Goal: Transaction & Acquisition: Purchase product/service

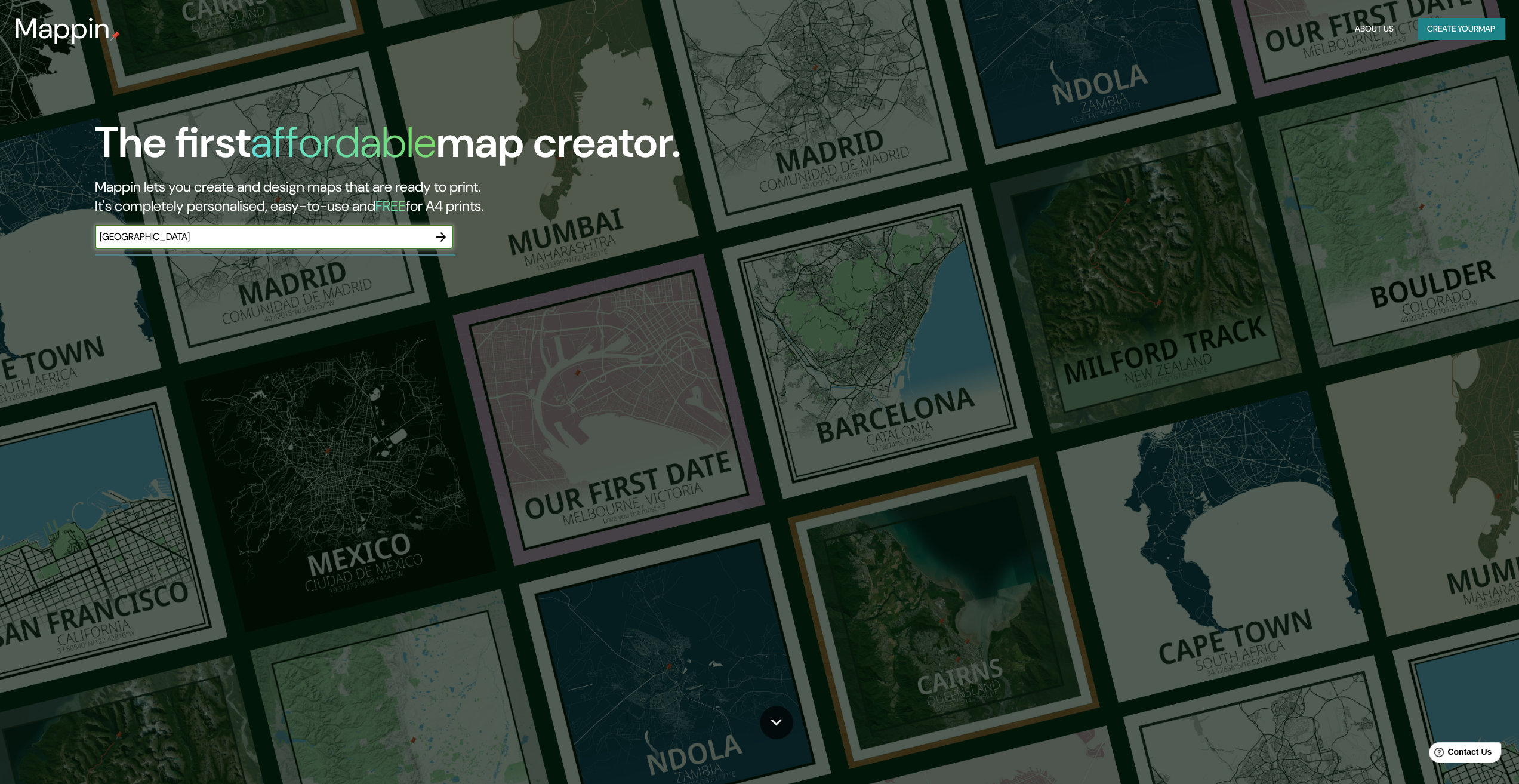
type input "[GEOGRAPHIC_DATA]"
click at [437, 236] on icon "button" at bounding box center [441, 237] width 14 height 14
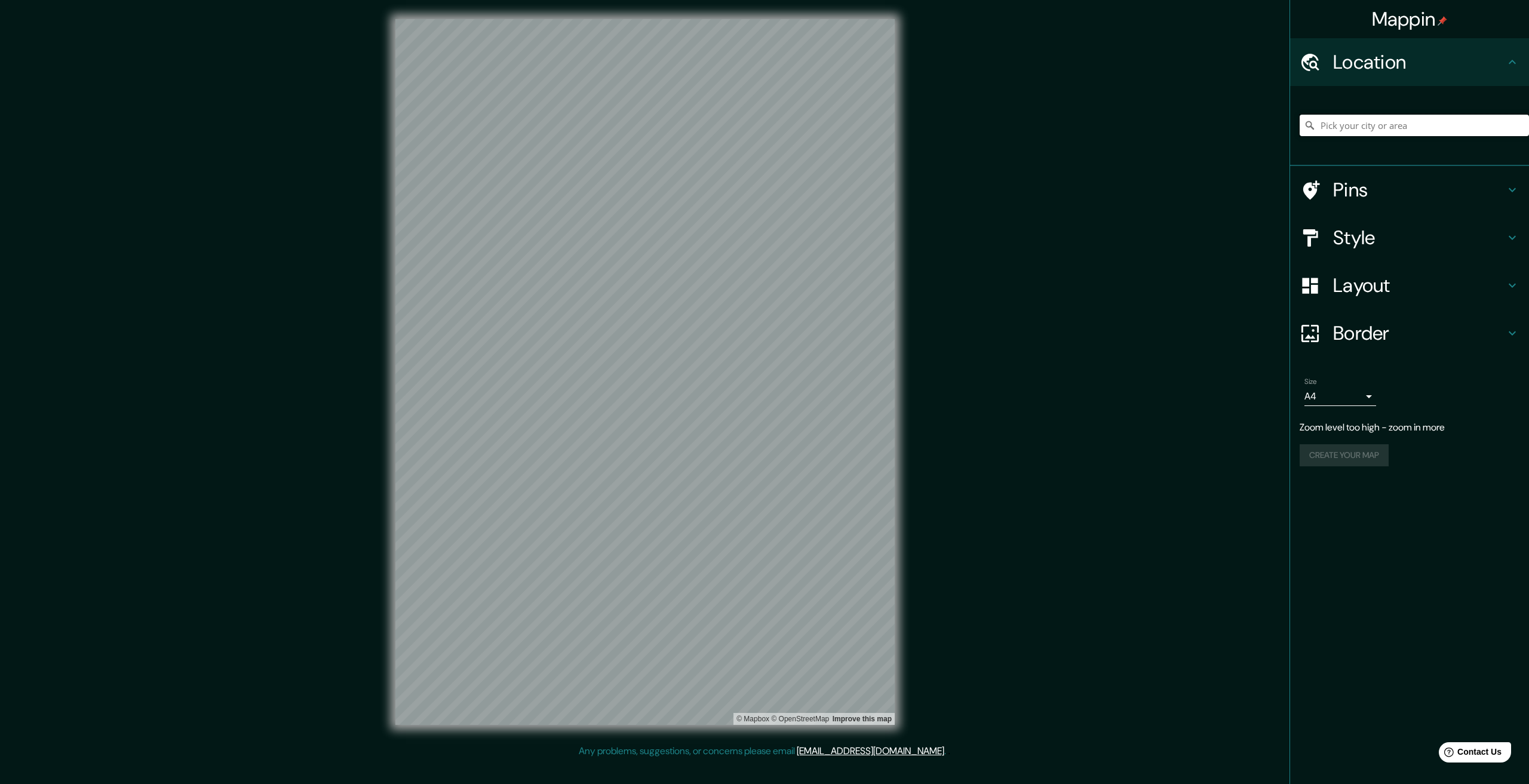
click at [1358, 125] on input "Pick your city or area" at bounding box center [1414, 125] width 229 height 21
click at [1409, 236] on h4 "Style" at bounding box center [1418, 238] width 172 height 24
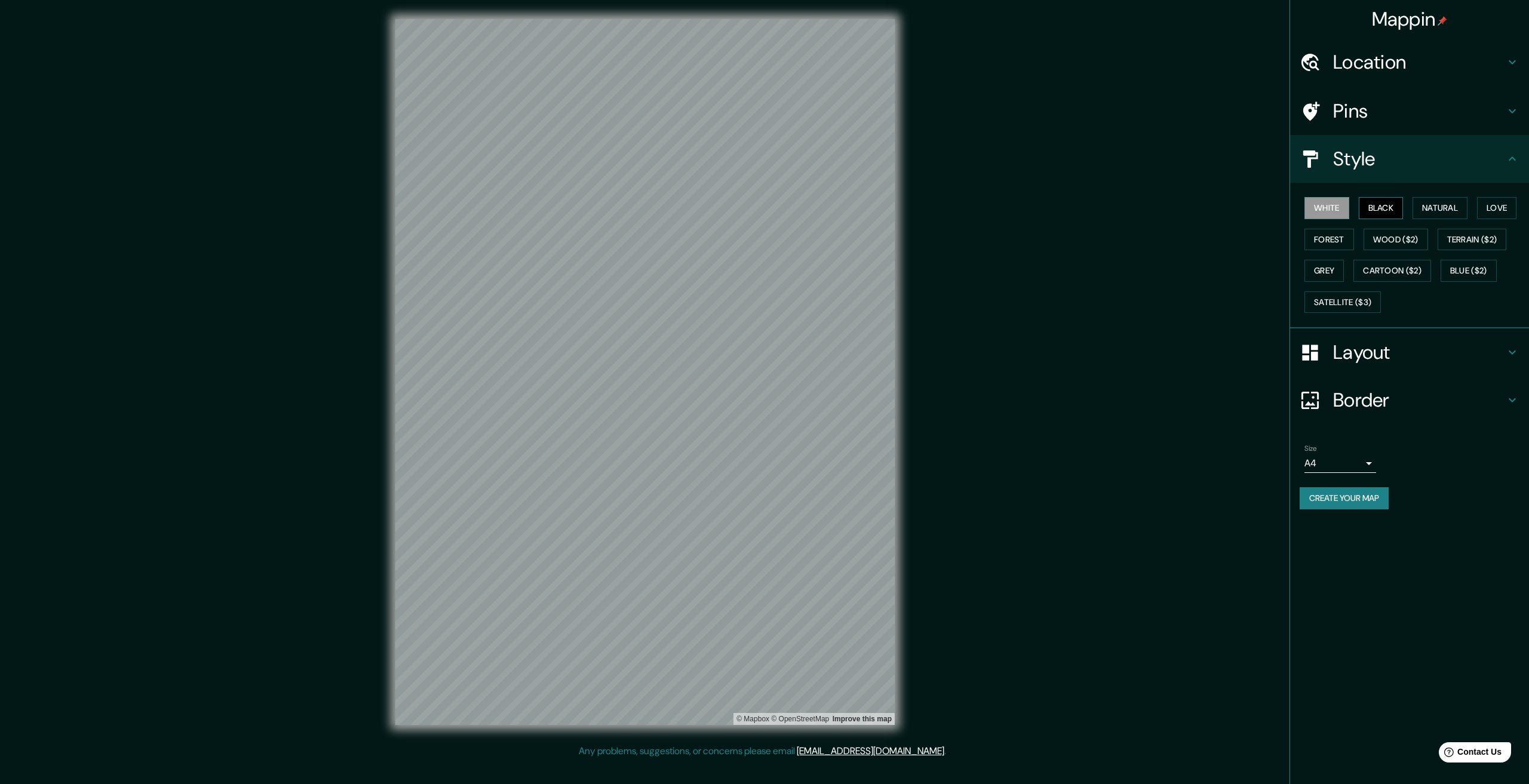
click at [1389, 212] on button "Black" at bounding box center [1381, 208] width 45 height 22
click at [1427, 210] on button "Natural" at bounding box center [1440, 208] width 55 height 22
click at [1494, 205] on button "Love" at bounding box center [1496, 208] width 39 height 22
click at [1340, 243] on button "Forest" at bounding box center [1329, 240] width 50 height 22
click at [1395, 240] on button "Wood ($2)" at bounding box center [1395, 240] width 64 height 22
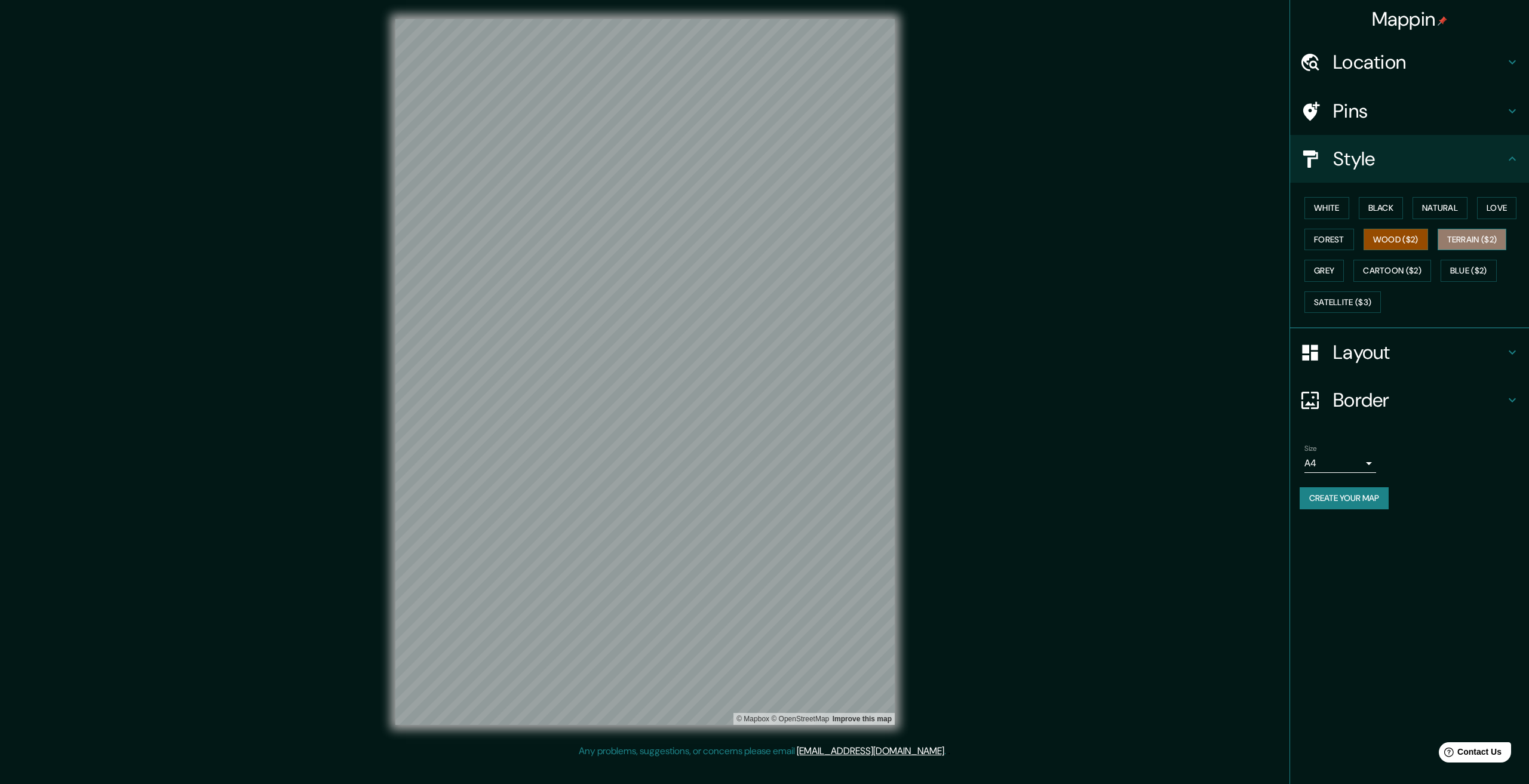
click at [1462, 240] on button "Terrain ($2)" at bounding box center [1472, 240] width 69 height 22
click at [1322, 274] on button "Grey" at bounding box center [1323, 270] width 39 height 22
click at [1383, 268] on button "Cartoon ($2)" at bounding box center [1391, 270] width 78 height 22
drag, startPoint x: 1429, startPoint y: 270, endPoint x: 1452, endPoint y: 269, distance: 23.0
click at [1430, 270] on button "Cartoon ($2)" at bounding box center [1391, 270] width 78 height 22
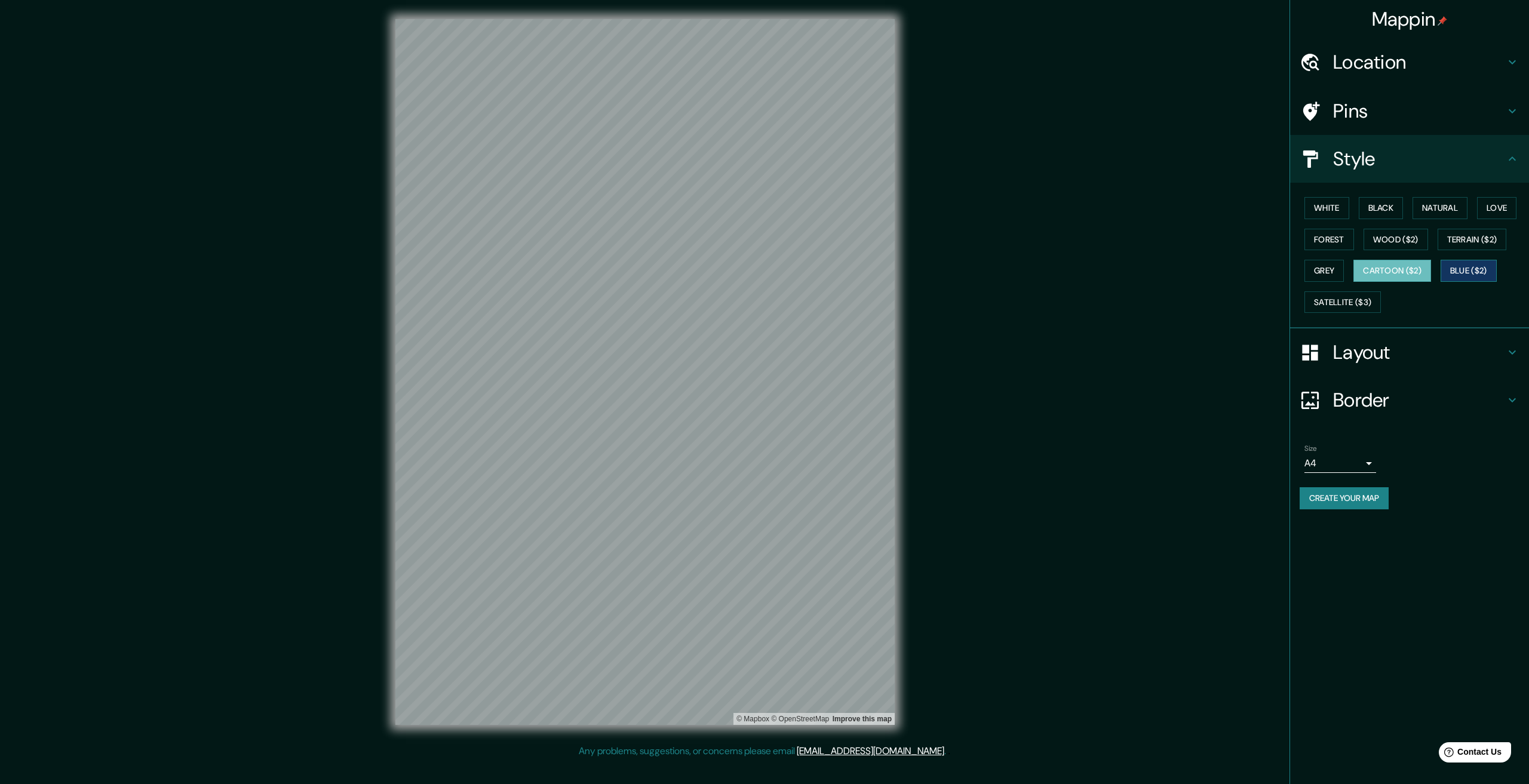
click at [1457, 268] on button "Blue ($2)" at bounding box center [1468, 270] width 56 height 22
click at [1340, 297] on button "Satellite ($3)" at bounding box center [1341, 302] width 76 height 22
click at [1386, 272] on button "Cartoon ($2)" at bounding box center [1391, 270] width 78 height 22
click at [1346, 61] on h4 "Location" at bounding box center [1418, 62] width 172 height 24
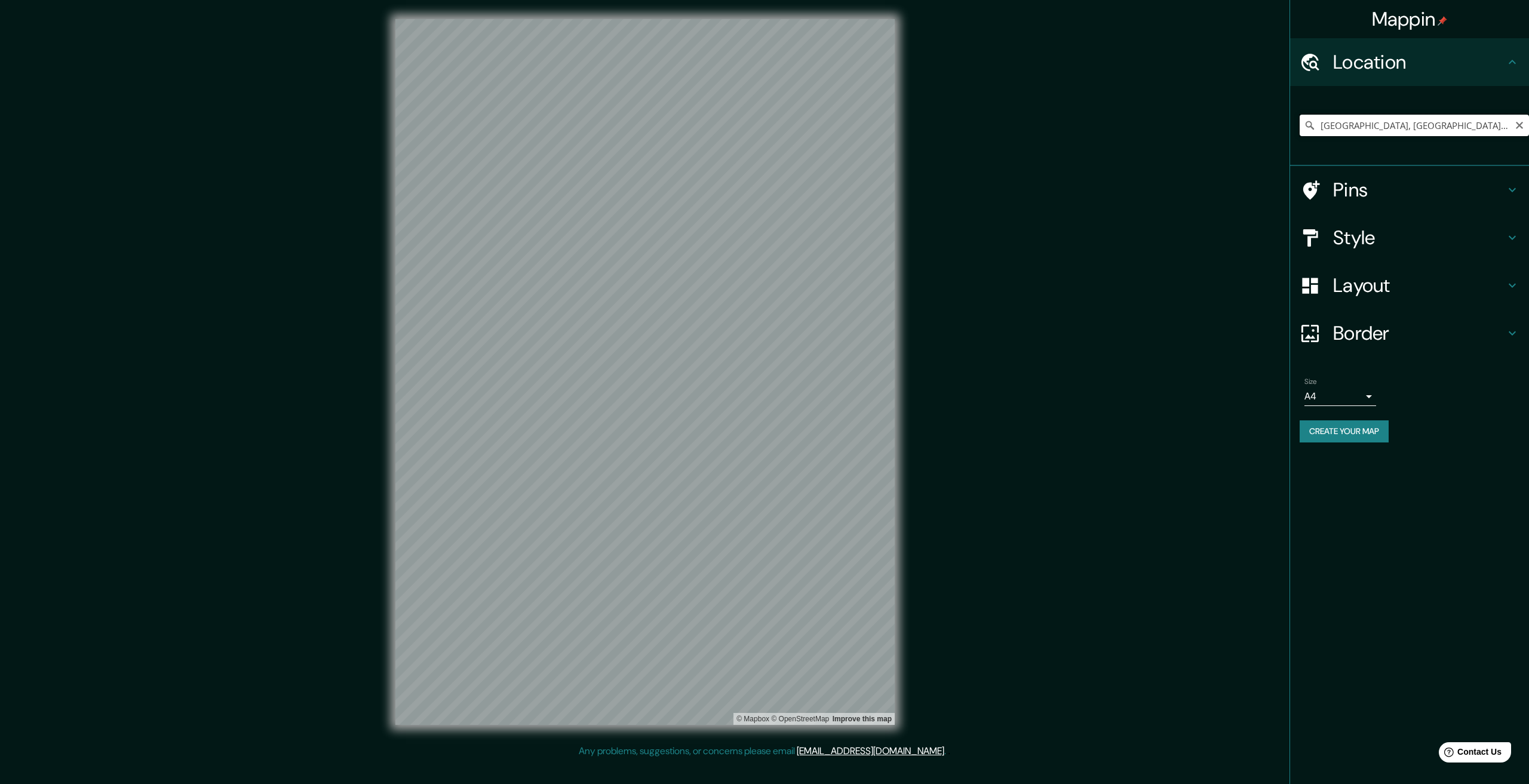
click at [1348, 123] on input "[GEOGRAPHIC_DATA], [GEOGRAPHIC_DATA], [GEOGRAPHIC_DATA]" at bounding box center [1414, 125] width 229 height 21
drag, startPoint x: 1450, startPoint y: 124, endPoint x: 1214, endPoint y: 124, distance: 236.0
click at [1214, 124] on div "Mappin Location [GEOGRAPHIC_DATA], [GEOGRAPHIC_DATA], [GEOGRAPHIC_DATA] Pins St…" at bounding box center [764, 381] width 1529 height 763
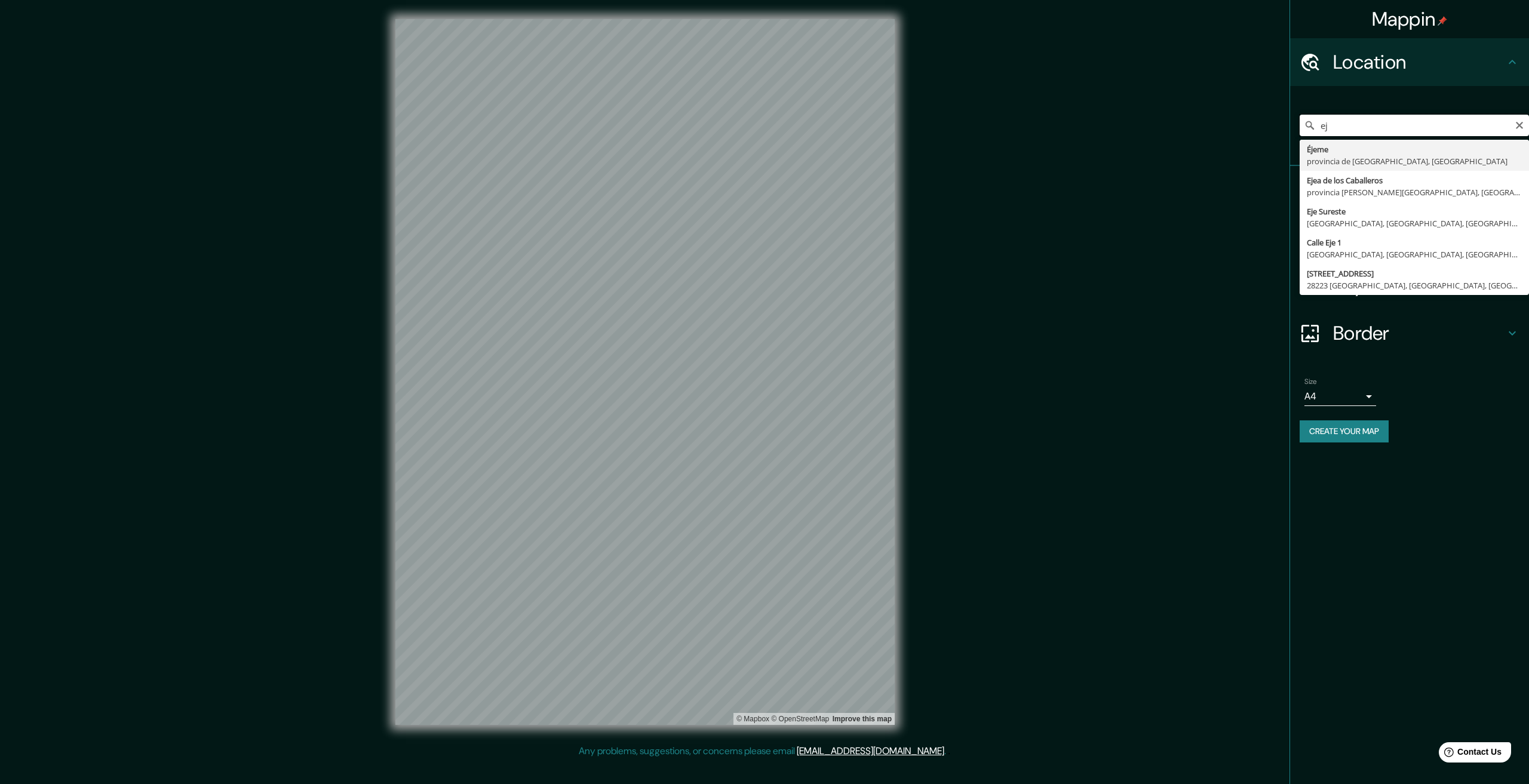
type input "e"
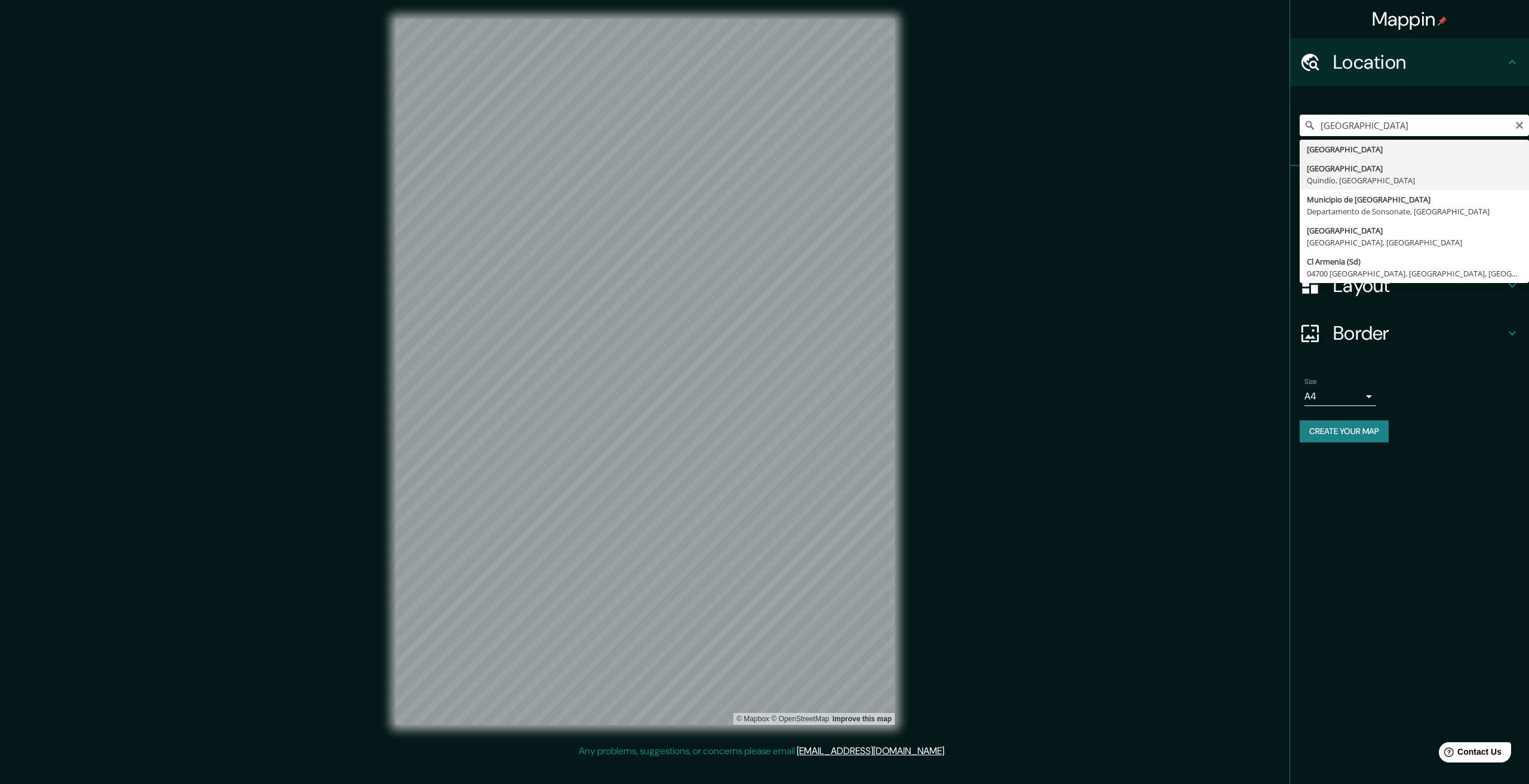
type input "[GEOGRAPHIC_DATA], [GEOGRAPHIC_DATA], [GEOGRAPHIC_DATA]"
